Goal: Task Accomplishment & Management: Use online tool/utility

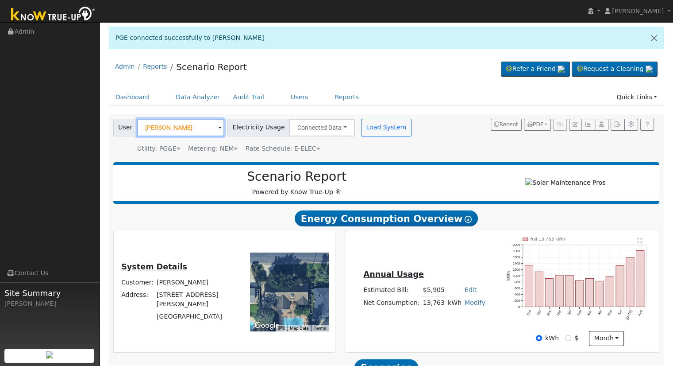
click at [192, 126] on input "Matilda Reyna" at bounding box center [180, 128] width 87 height 18
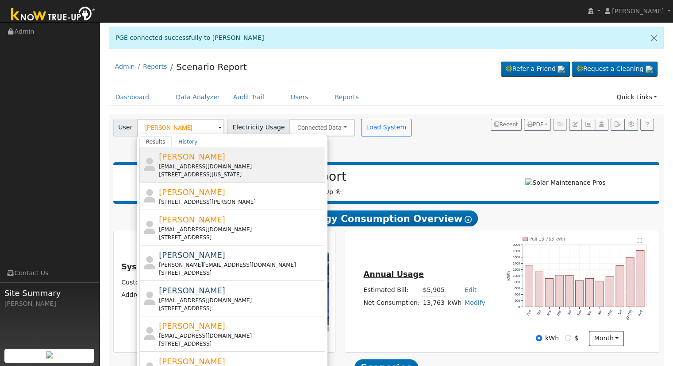
click at [188, 166] on div "[EMAIL_ADDRESS][DOMAIN_NAME]" at bounding box center [241, 166] width 164 height 8
type input "[PERSON_NAME]"
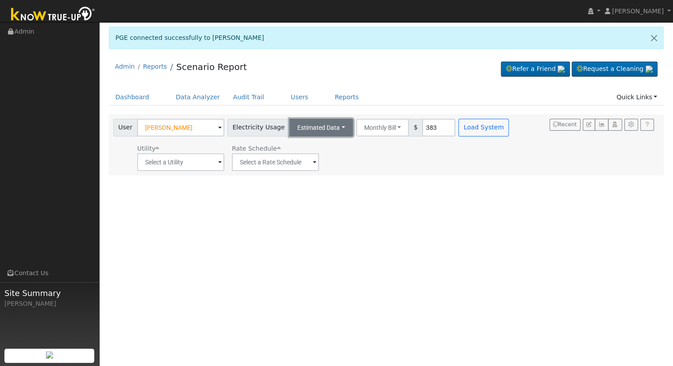
click at [308, 128] on button "Estimated Data" at bounding box center [322, 128] width 64 height 18
click at [314, 141] on link "Connected Data" at bounding box center [321, 147] width 63 height 12
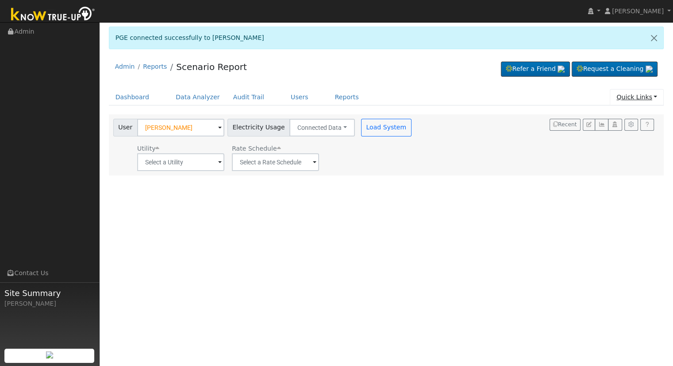
click at [641, 90] on link "Quick Links" at bounding box center [637, 97] width 54 height 16
drag, startPoint x: 623, startPoint y: 119, endPoint x: 639, endPoint y: 131, distance: 19.3
click at [639, 131] on link "Quick Connect" at bounding box center [631, 128] width 66 height 12
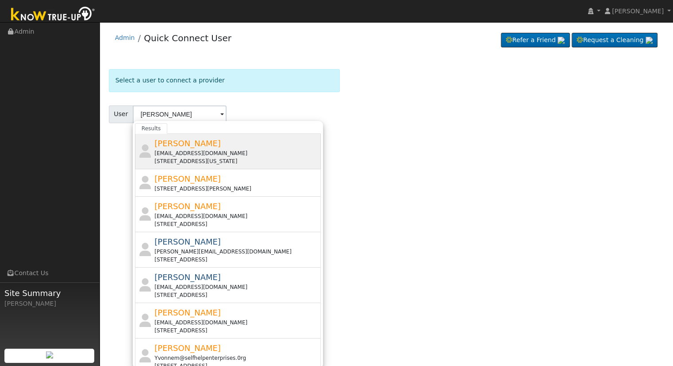
click at [212, 141] on div "[PERSON_NAME] [EMAIL_ADDRESS][DOMAIN_NAME] [STREET_ADDRESS][US_STATE]" at bounding box center [237, 151] width 164 height 28
type input "[PERSON_NAME]"
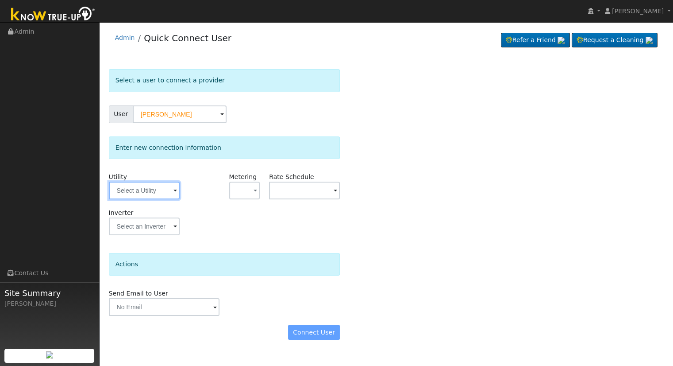
click at [158, 189] on input "text" at bounding box center [144, 191] width 71 height 18
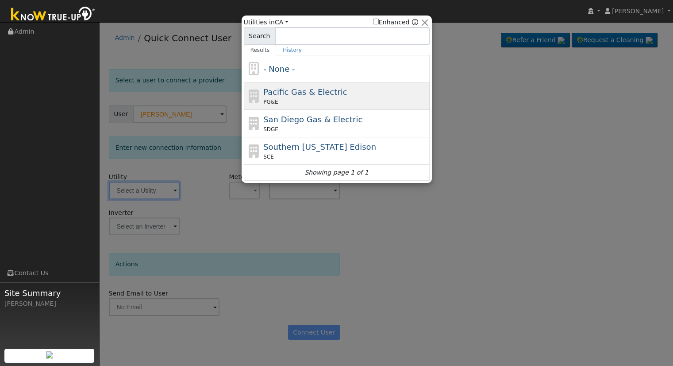
click at [317, 98] on div "PG&E" at bounding box center [345, 102] width 164 height 8
type input "PG&E"
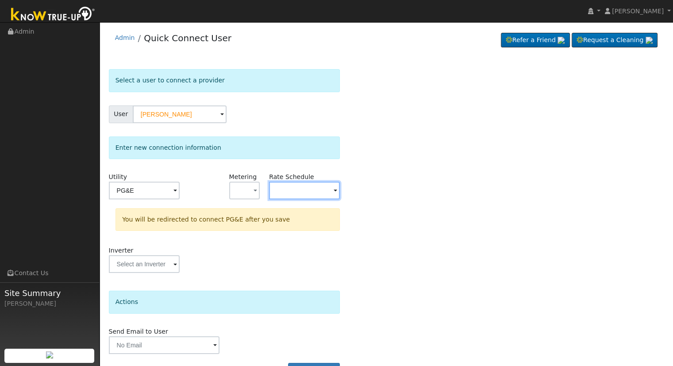
click at [287, 189] on input "text" at bounding box center [304, 191] width 71 height 18
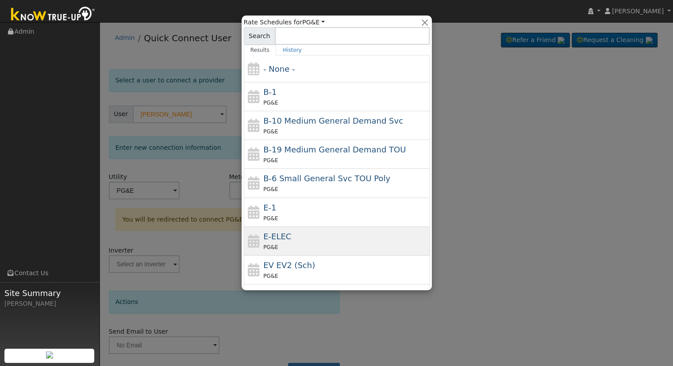
click at [289, 243] on div "PG&E" at bounding box center [345, 246] width 164 height 9
type input "E-ELEC"
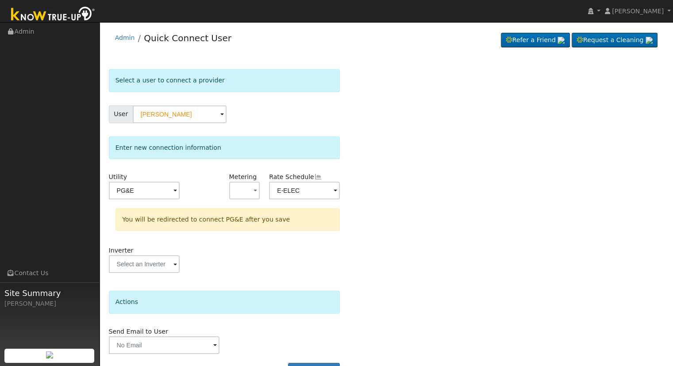
scroll to position [24, 0]
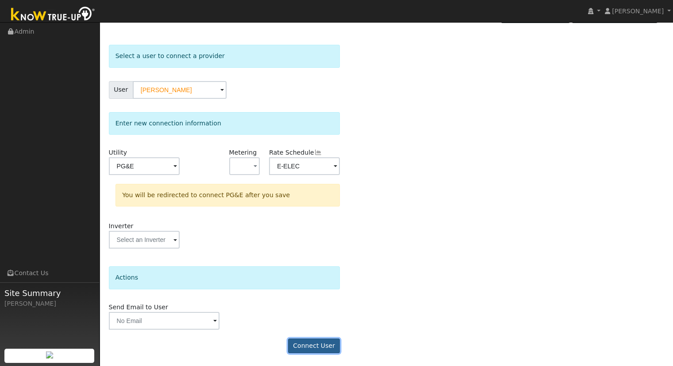
click at [296, 343] on button "Connect User" at bounding box center [314, 345] width 52 height 15
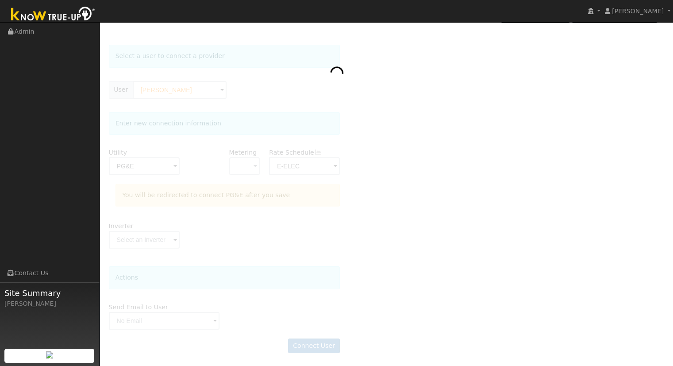
scroll to position [24, 0]
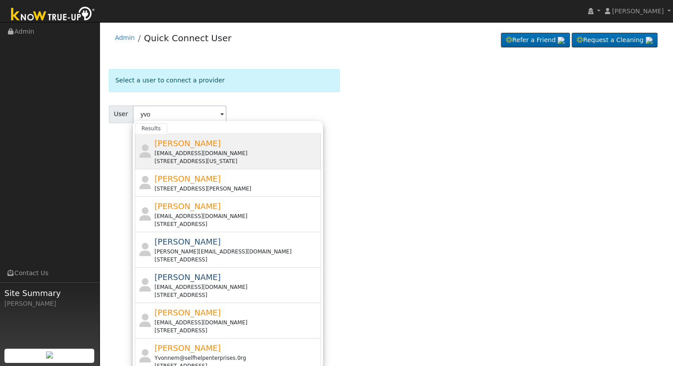
click at [202, 139] on span "[PERSON_NAME]" at bounding box center [188, 143] width 66 height 9
type input "[PERSON_NAME]"
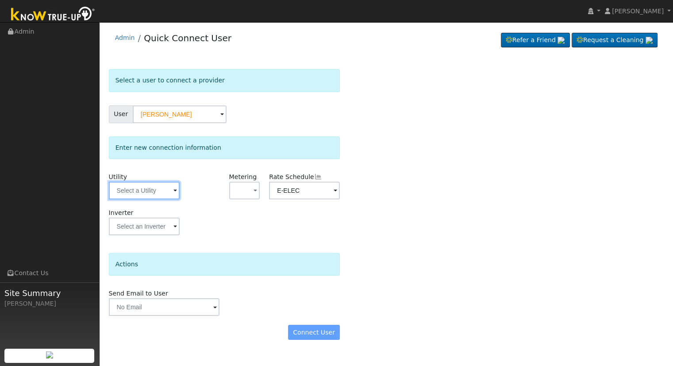
click at [143, 183] on input "text" at bounding box center [144, 191] width 71 height 18
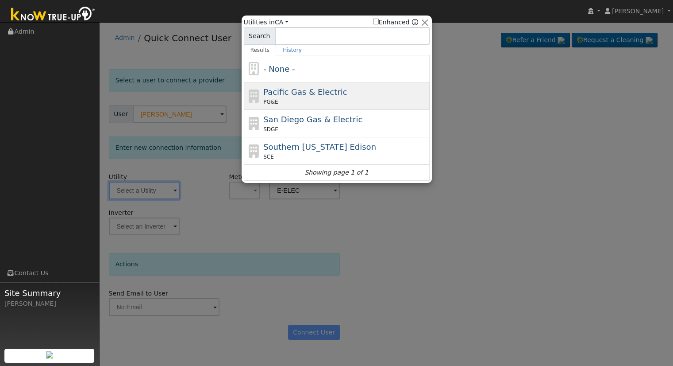
click at [283, 96] on span "Pacific Gas & Electric" at bounding box center [305, 91] width 84 height 9
type input "PG&E"
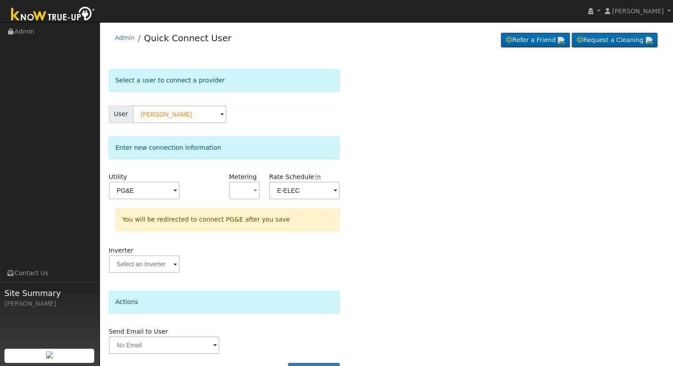
scroll to position [24, 0]
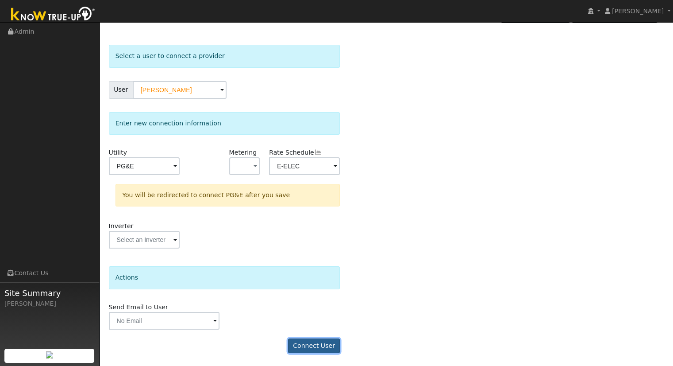
click at [317, 344] on button "Connect User" at bounding box center [314, 345] width 52 height 15
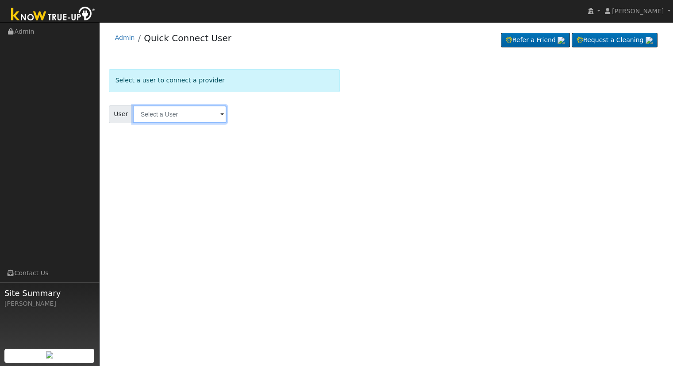
click at [203, 113] on input "text" at bounding box center [180, 114] width 94 height 18
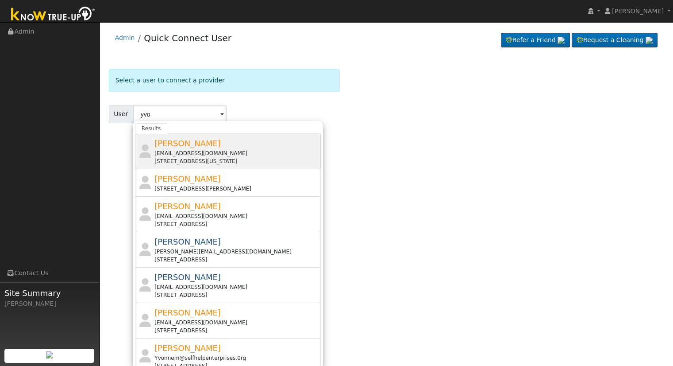
click at [192, 150] on div "[EMAIL_ADDRESS][DOMAIN_NAME]" at bounding box center [237, 153] width 164 height 8
type input "[PERSON_NAME]"
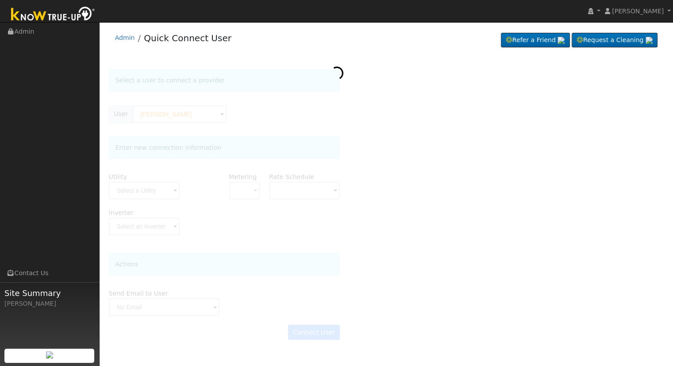
type input "E-ELEC"
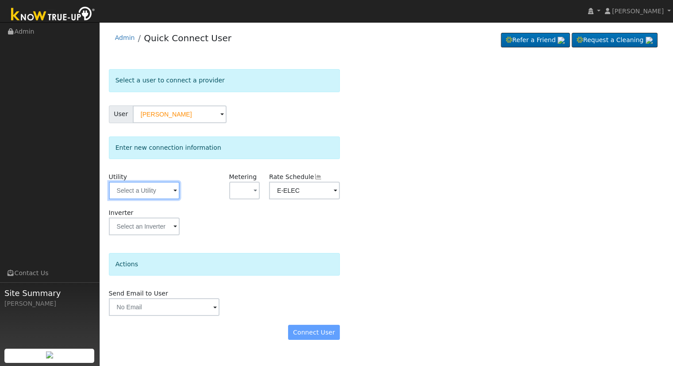
click at [165, 185] on input "text" at bounding box center [144, 191] width 71 height 18
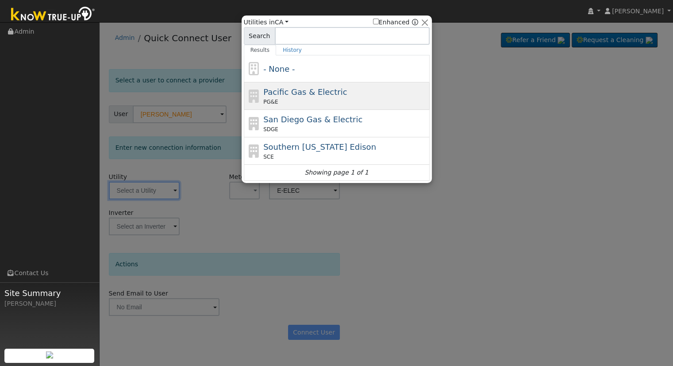
click at [273, 93] on span "Pacific Gas & Electric" at bounding box center [305, 91] width 84 height 9
type input "PG&E"
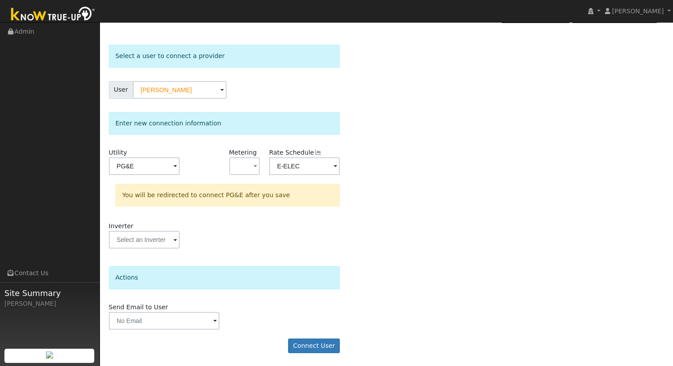
scroll to position [22, 0]
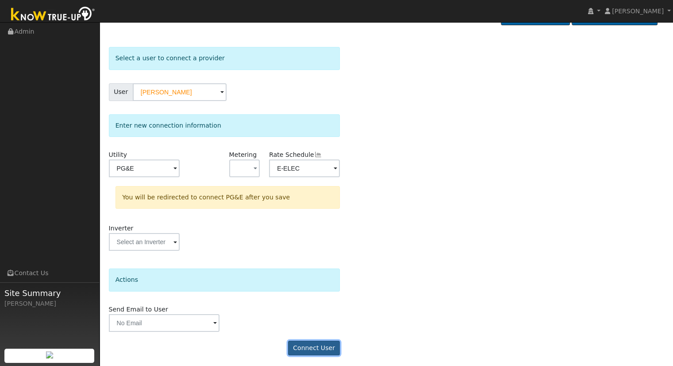
click at [328, 349] on button "Connect User" at bounding box center [314, 347] width 52 height 15
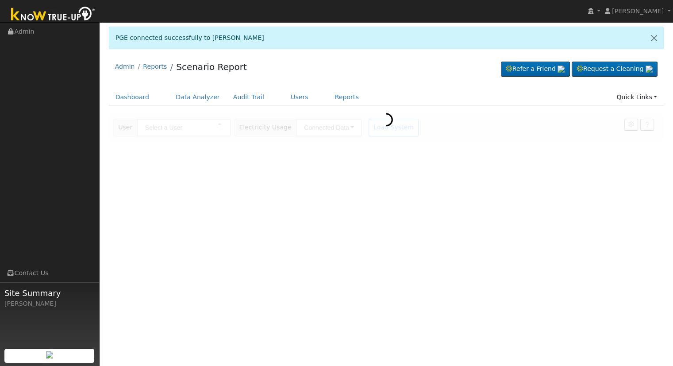
type input "[PERSON_NAME]"
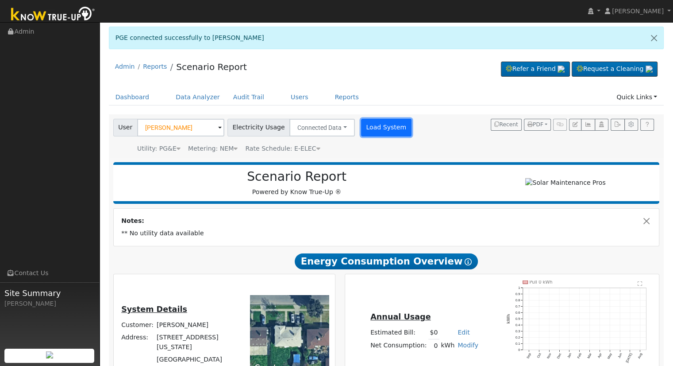
click at [377, 129] on button "Load System" at bounding box center [386, 128] width 50 height 18
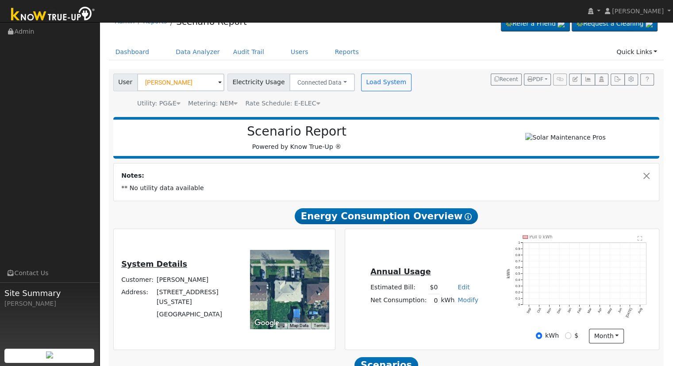
scroll to position [44, 0]
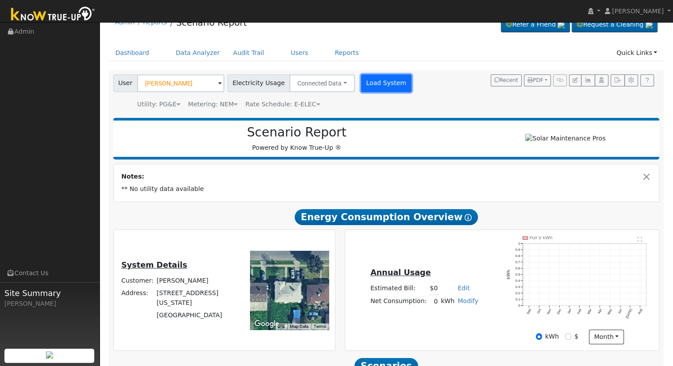
click at [364, 80] on button "Load System" at bounding box center [386, 83] width 50 height 18
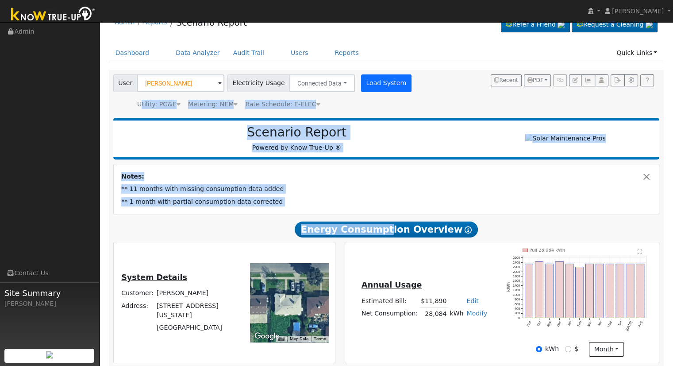
drag, startPoint x: 386, startPoint y: 227, endPoint x: 388, endPoint y: 81, distance: 146.5
click at [388, 81] on div "Settings My Defaults Temporary My Defaults Company Defaults System Defaults Off…" at bounding box center [387, 268] width 556 height 397
click at [388, 81] on button "Load System" at bounding box center [386, 83] width 50 height 18
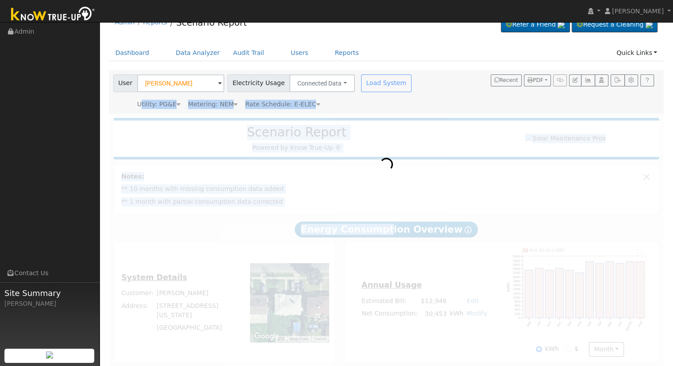
click at [395, 164] on div at bounding box center [387, 240] width 556 height 255
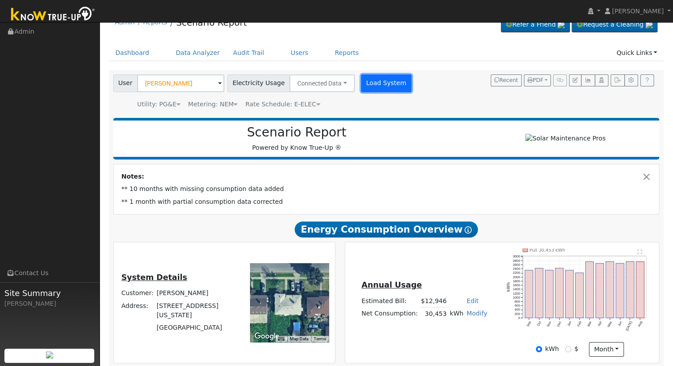
click at [370, 75] on button "Load System" at bounding box center [386, 83] width 50 height 18
click at [370, 76] on button "Load System" at bounding box center [386, 83] width 50 height 18
click at [371, 80] on button "Load System" at bounding box center [386, 83] width 50 height 18
click at [367, 74] on button "Load System" at bounding box center [386, 83] width 50 height 18
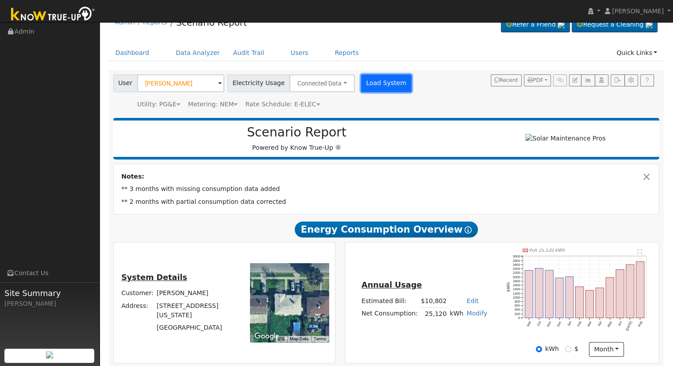
click at [366, 80] on button "Load System" at bounding box center [386, 83] width 50 height 18
click at [368, 78] on button "Load System" at bounding box center [386, 83] width 50 height 18
click at [361, 85] on button "Load System" at bounding box center [386, 83] width 50 height 18
click at [361, 83] on button "Load System" at bounding box center [386, 83] width 50 height 18
click at [361, 84] on button "Load System" at bounding box center [386, 83] width 50 height 18
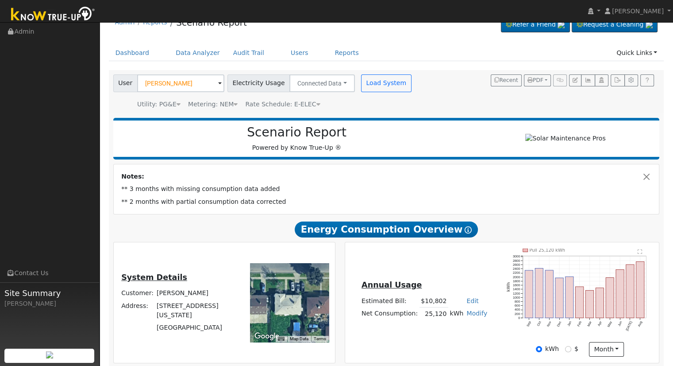
scroll to position [0, 0]
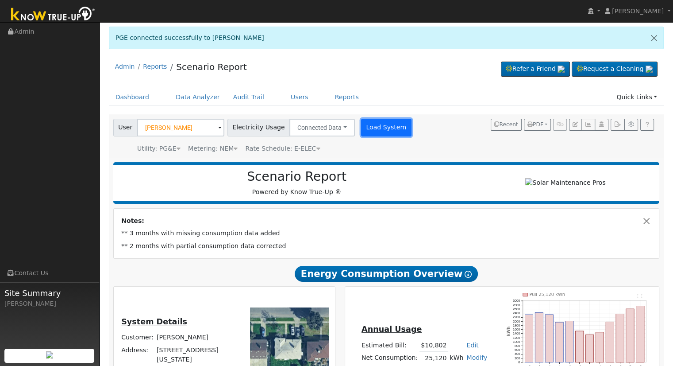
click at [366, 124] on button "Load System" at bounding box center [386, 128] width 50 height 18
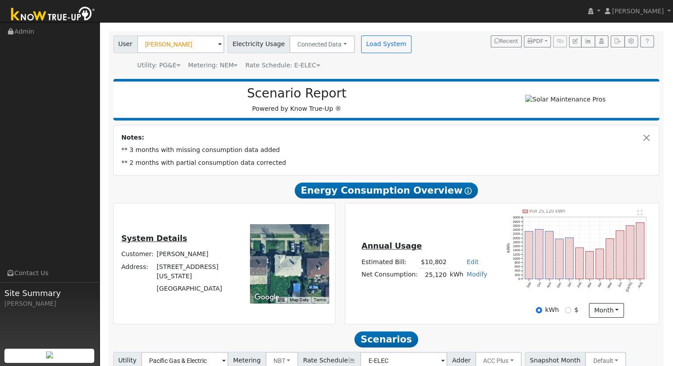
scroll to position [81, 0]
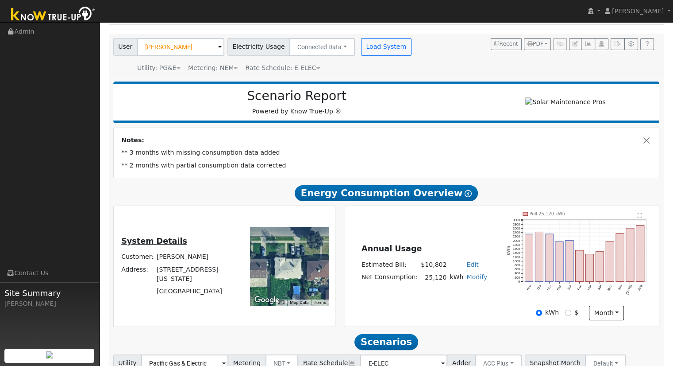
click at [474, 278] on link "Modify" at bounding box center [477, 276] width 21 height 7
click at [494, 286] on div "Annual Usage Estimated Bill: $10,802 Edit Estimated Bill $ Annual Net Consumpti…" at bounding box center [424, 266] width 155 height 47
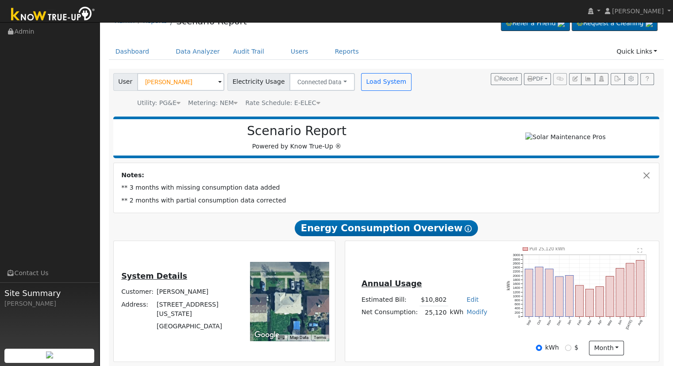
scroll to position [41, 0]
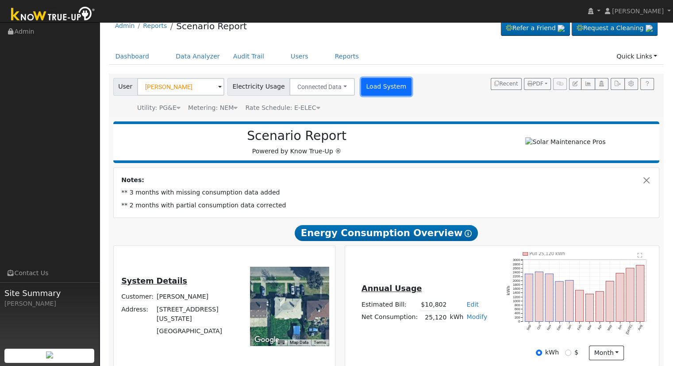
click at [367, 82] on button "Load System" at bounding box center [386, 87] width 50 height 18
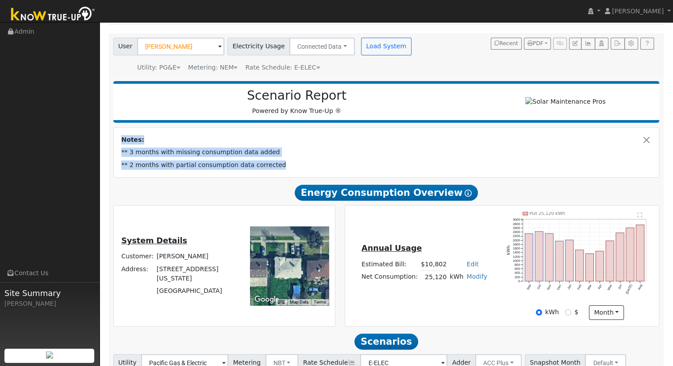
drag, startPoint x: 116, startPoint y: 153, endPoint x: 248, endPoint y: 185, distance: 135.9
click at [248, 185] on div "Scenario Report Powered by Know True-Up ® Notes: ** 3 months with missing consu…" at bounding box center [387, 253] width 556 height 353
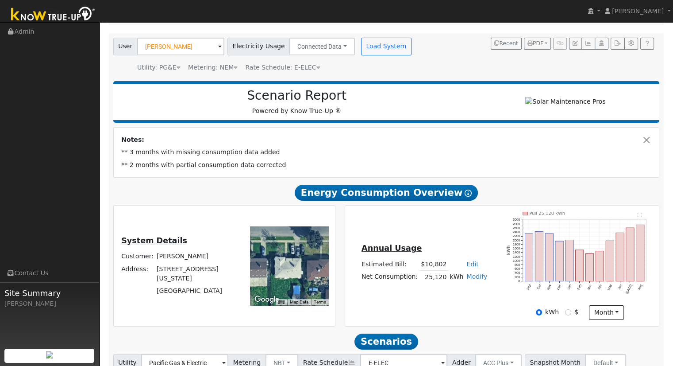
click at [499, 274] on div "Annual Usage Estimated Bill: $10,802 Edit Estimated Bill $ Annual Net Consumpti…" at bounding box center [424, 265] width 155 height 47
click at [361, 50] on button "Load System" at bounding box center [386, 47] width 50 height 18
click at [372, 43] on button "Load System" at bounding box center [386, 47] width 50 height 18
click at [315, 52] on button "Connected Data" at bounding box center [323, 47] width 66 height 18
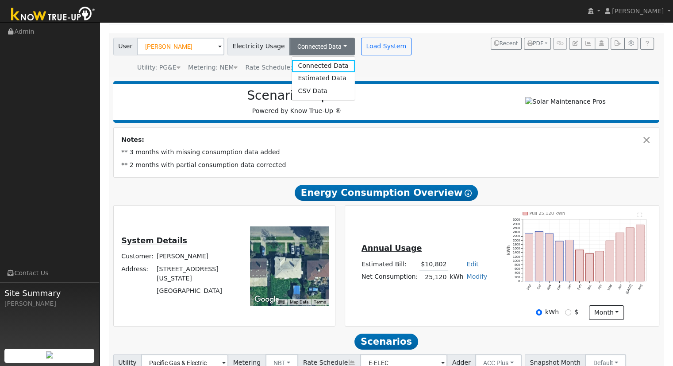
click at [372, 66] on div "Utility: PG&E Pacific Gas & Electric Metering: NEM NEM NEM NBT Rate Schedule: E…" at bounding box center [264, 66] width 304 height 12
